Goal: Task Accomplishment & Management: Manage account settings

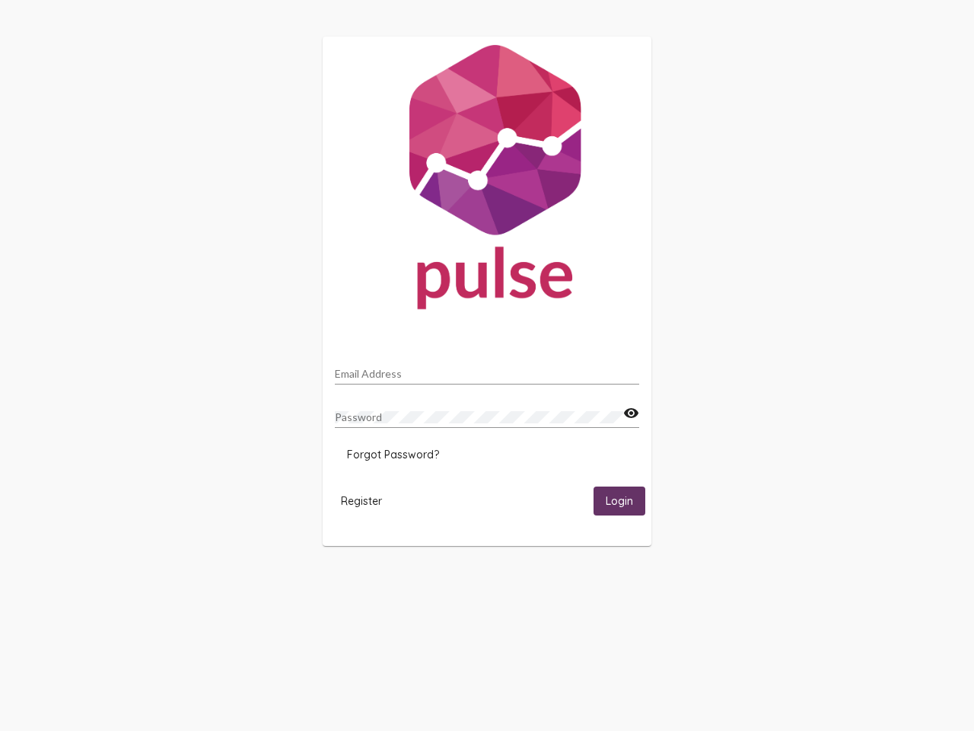
click at [487, 369] on input "Email Address" at bounding box center [487, 374] width 304 height 12
click at [631, 413] on mat-icon "visibility" at bounding box center [631, 413] width 16 height 18
click at [393, 454] on span "Forgot Password?" at bounding box center [393, 454] width 92 height 14
click at [361, 500] on span "Register" at bounding box center [361, 501] width 41 height 14
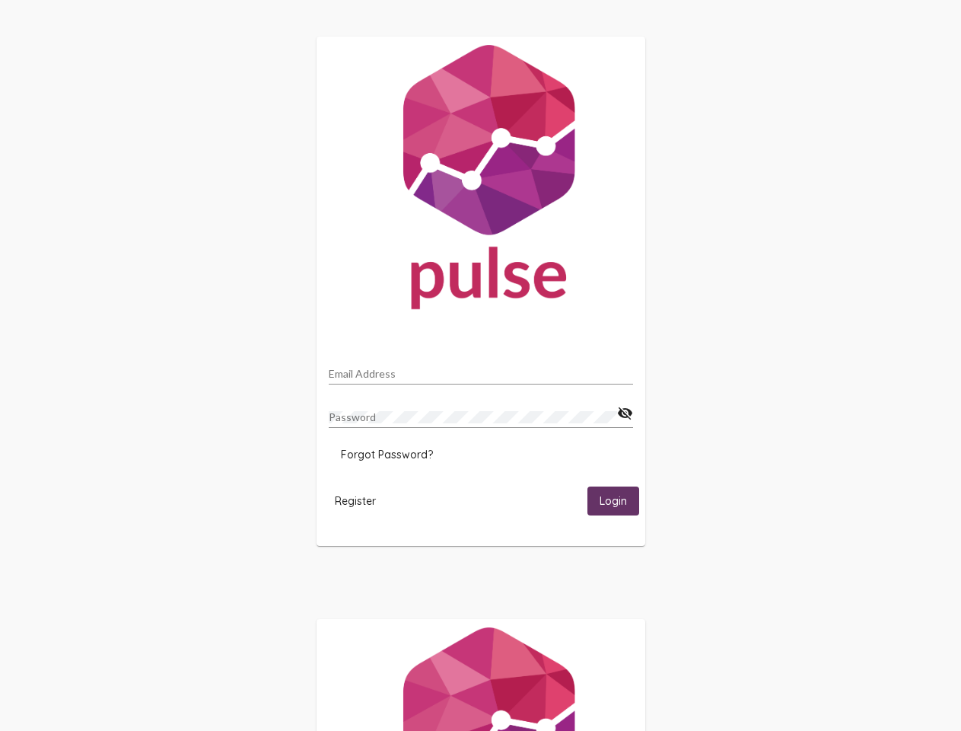
click at [619, 500] on span "Login" at bounding box center [613, 502] width 27 height 14
